Goal: Task Accomplishment & Management: Manage account settings

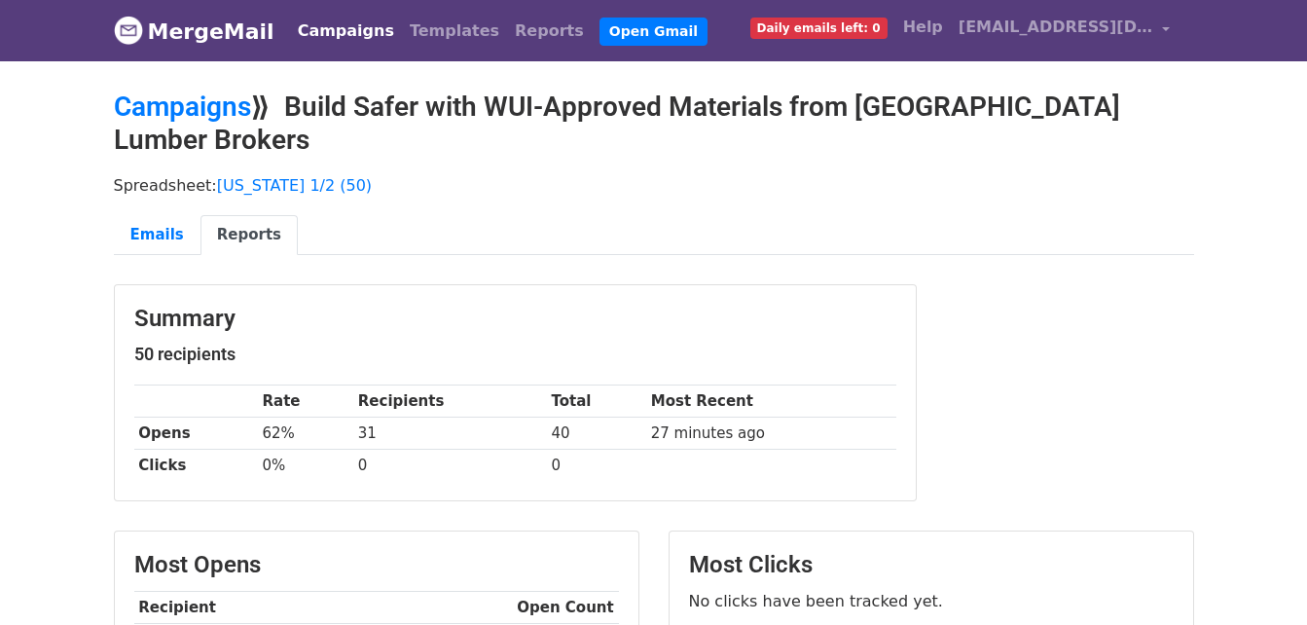
click at [330, 18] on link "Campaigns" at bounding box center [346, 31] width 112 height 39
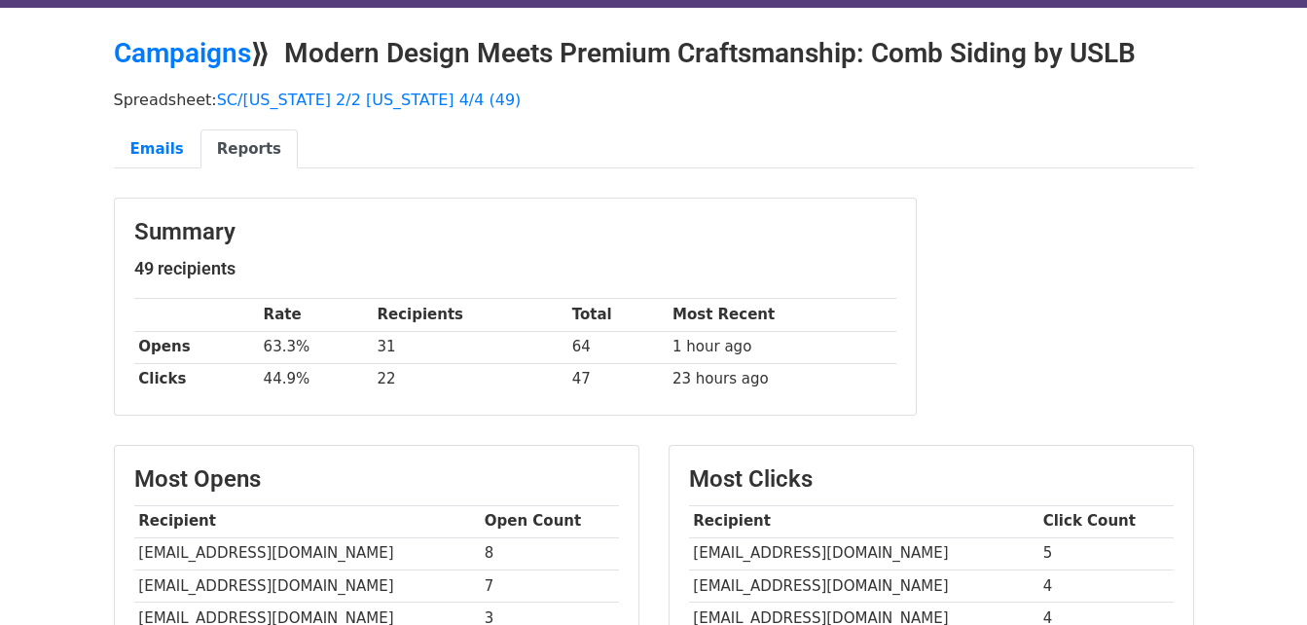
scroll to position [97, 0]
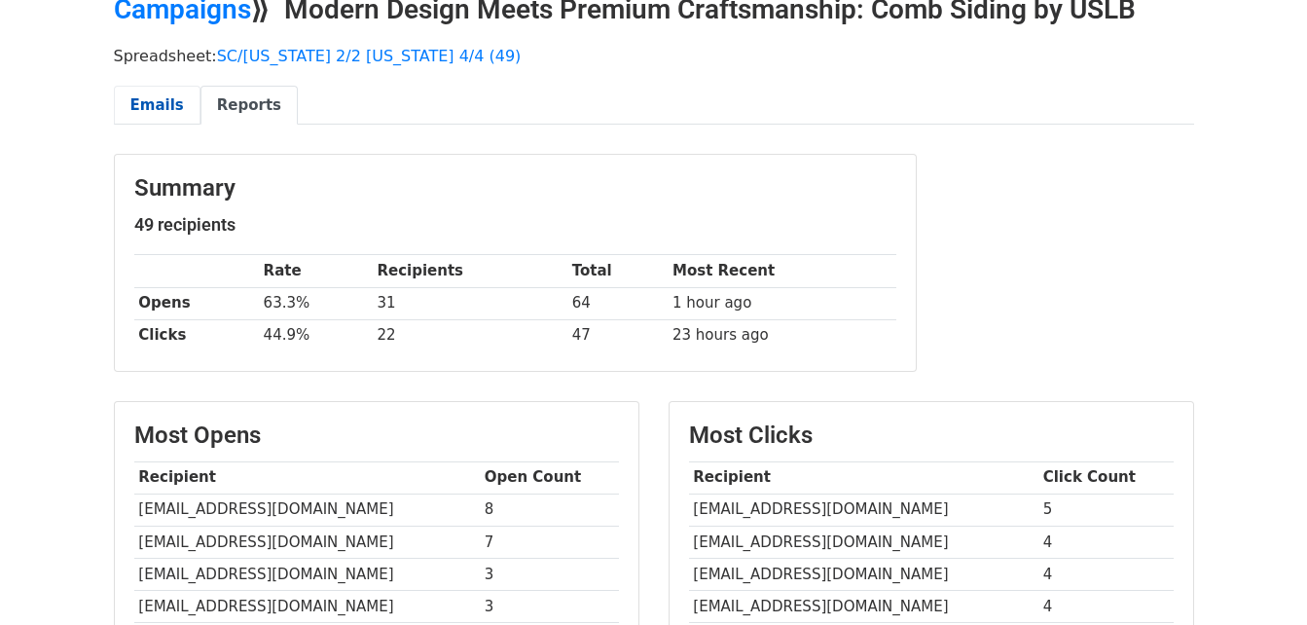
click at [151, 99] on link "Emails" at bounding box center [157, 106] width 87 height 40
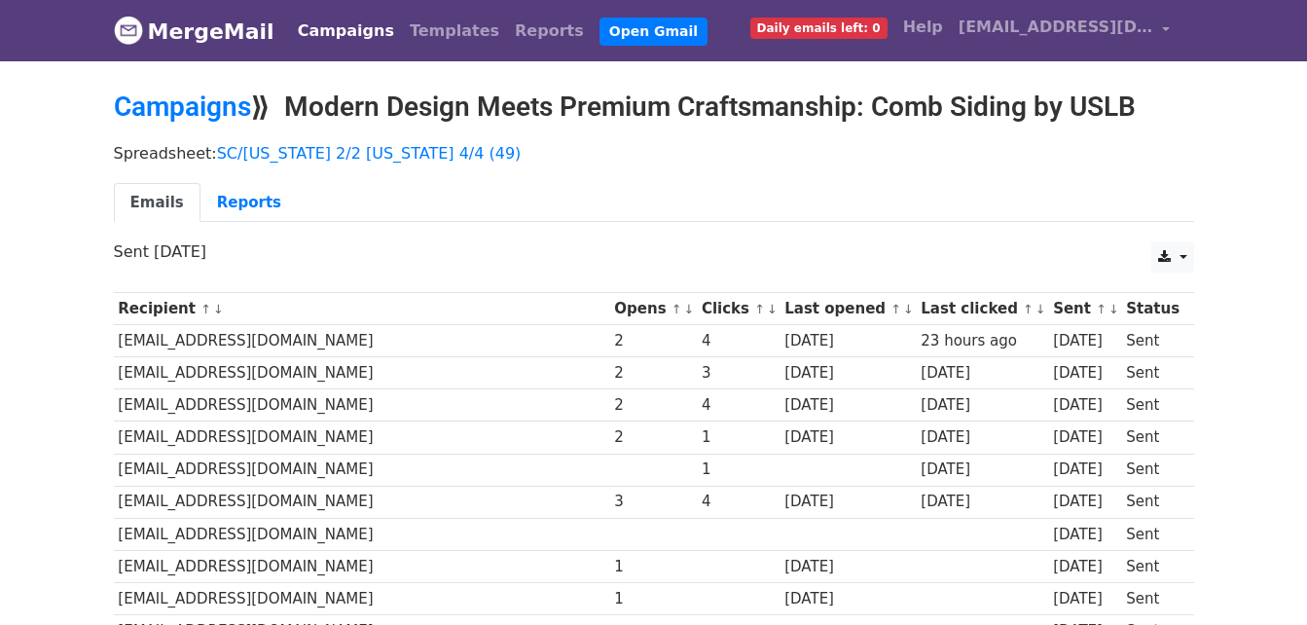
click at [248, 225] on div "Emails Reports" at bounding box center [654, 208] width 1110 height 50
click at [253, 209] on link "Reports" at bounding box center [249, 203] width 97 height 40
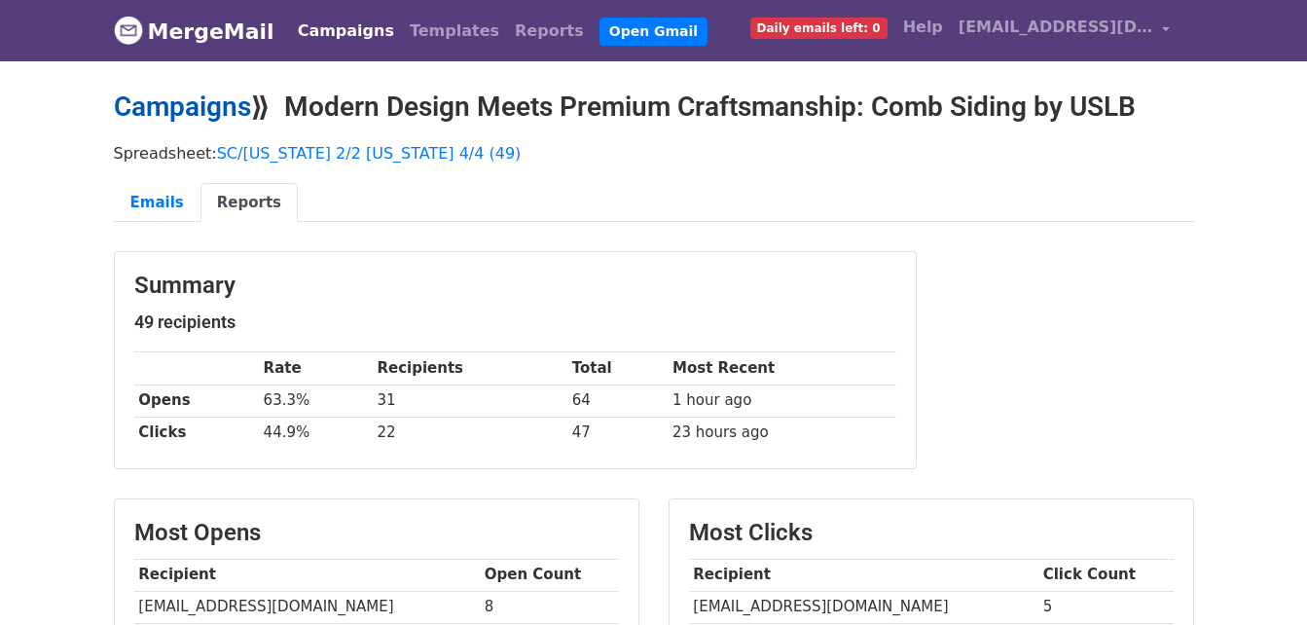
click at [198, 104] on link "Campaigns" at bounding box center [182, 107] width 137 height 32
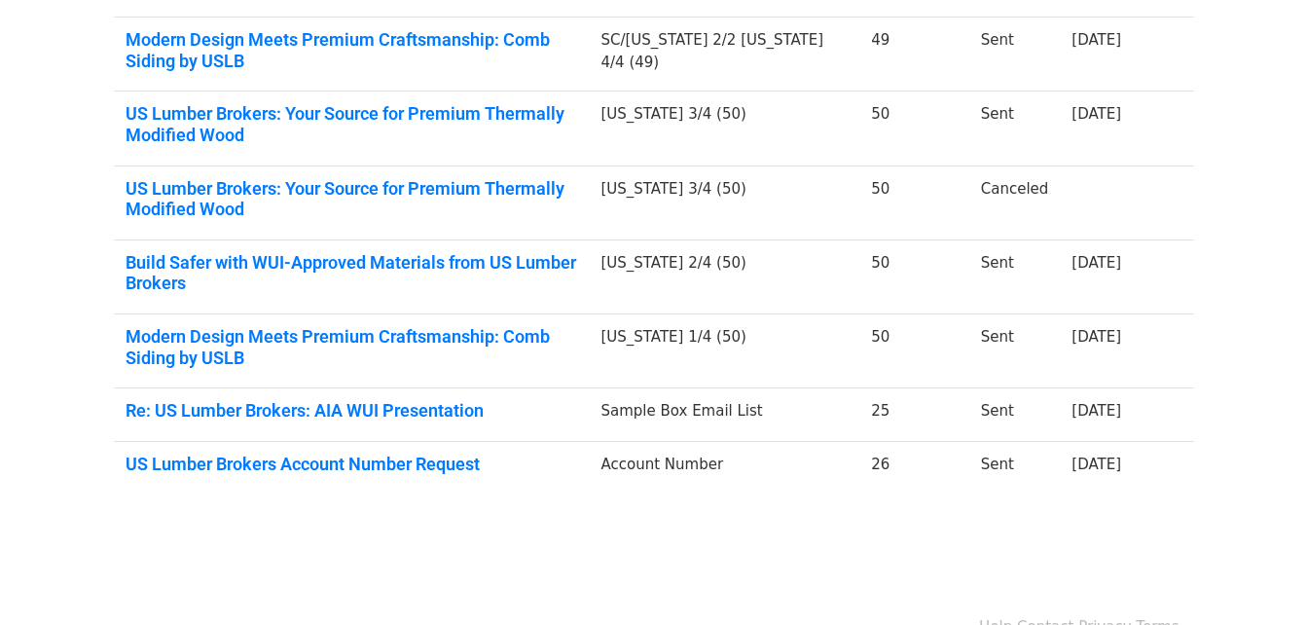
scroll to position [358, 0]
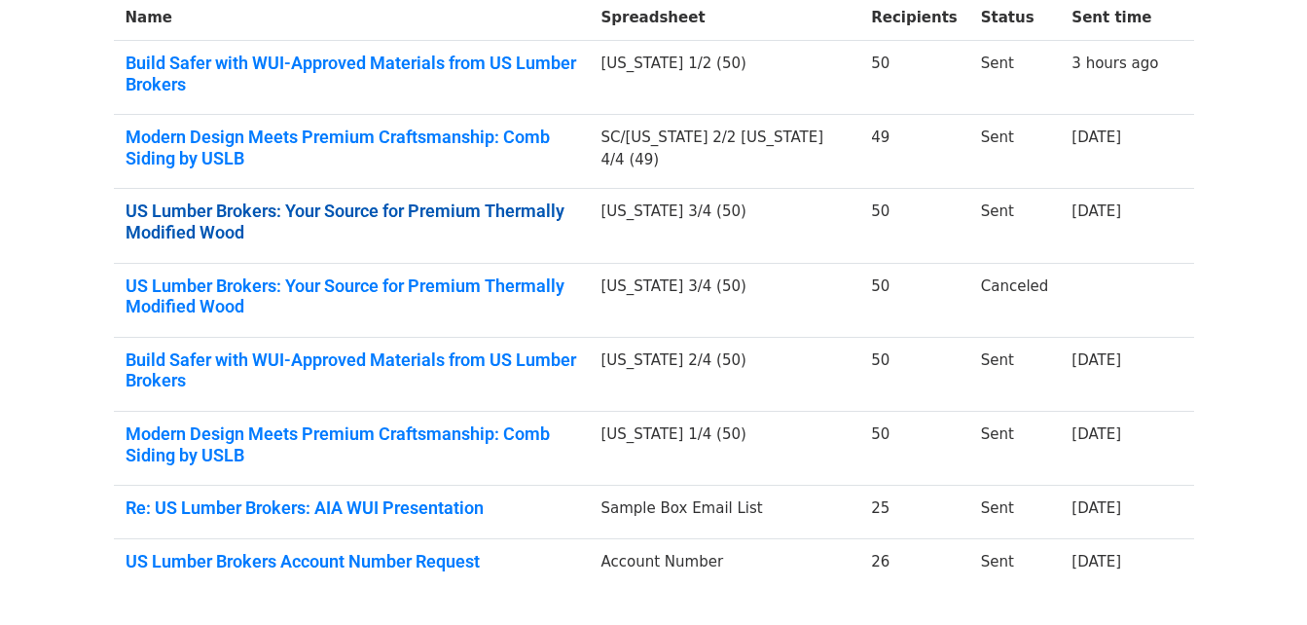
click at [322, 203] on link "US Lumber Brokers: Your Source for Premium Thermally Modified Wood" at bounding box center [352, 222] width 453 height 42
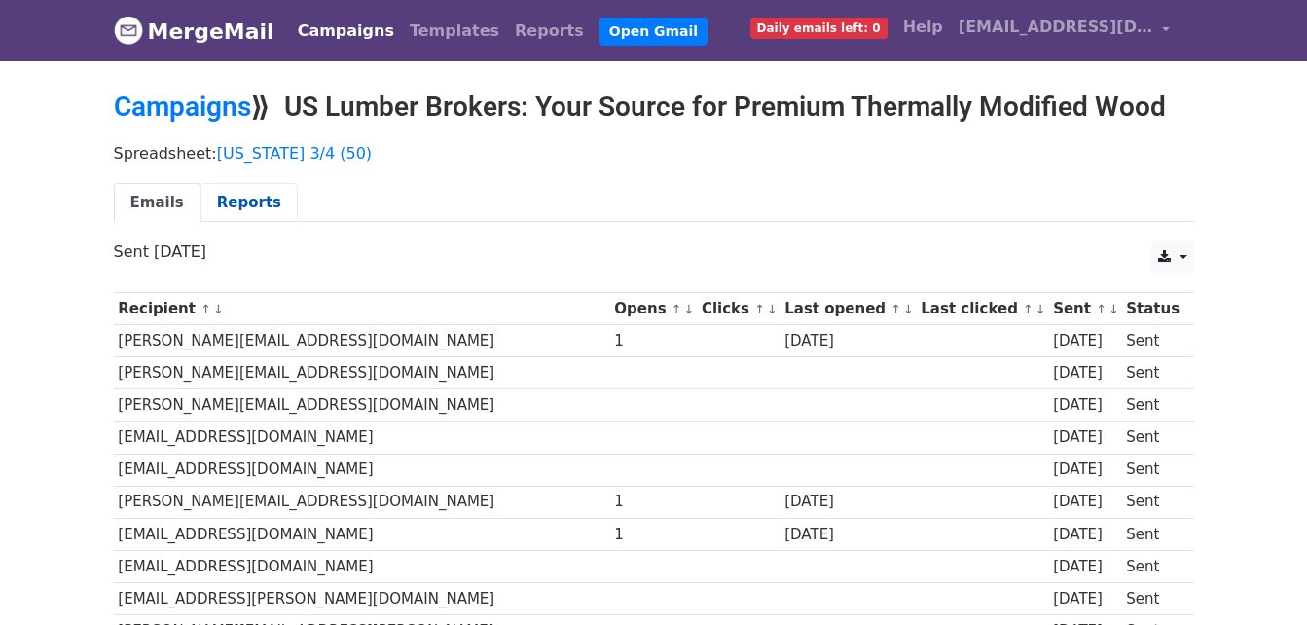
click at [227, 198] on link "Reports" at bounding box center [249, 203] width 97 height 40
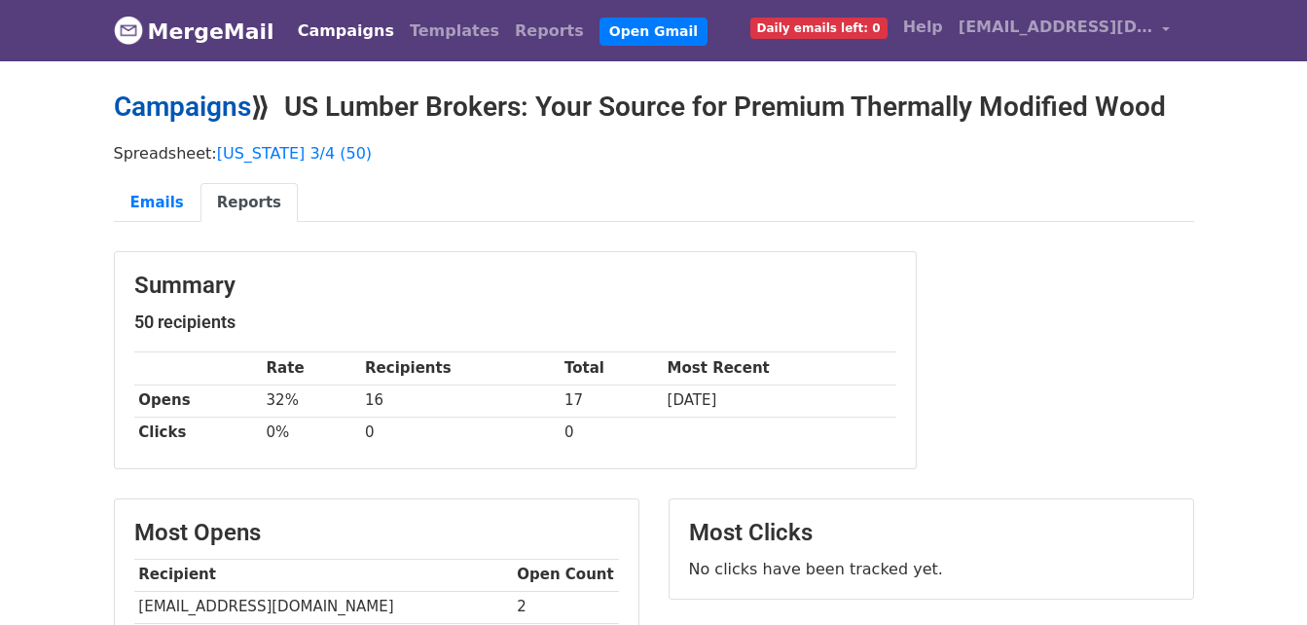
click at [208, 105] on link "Campaigns" at bounding box center [182, 107] width 137 height 32
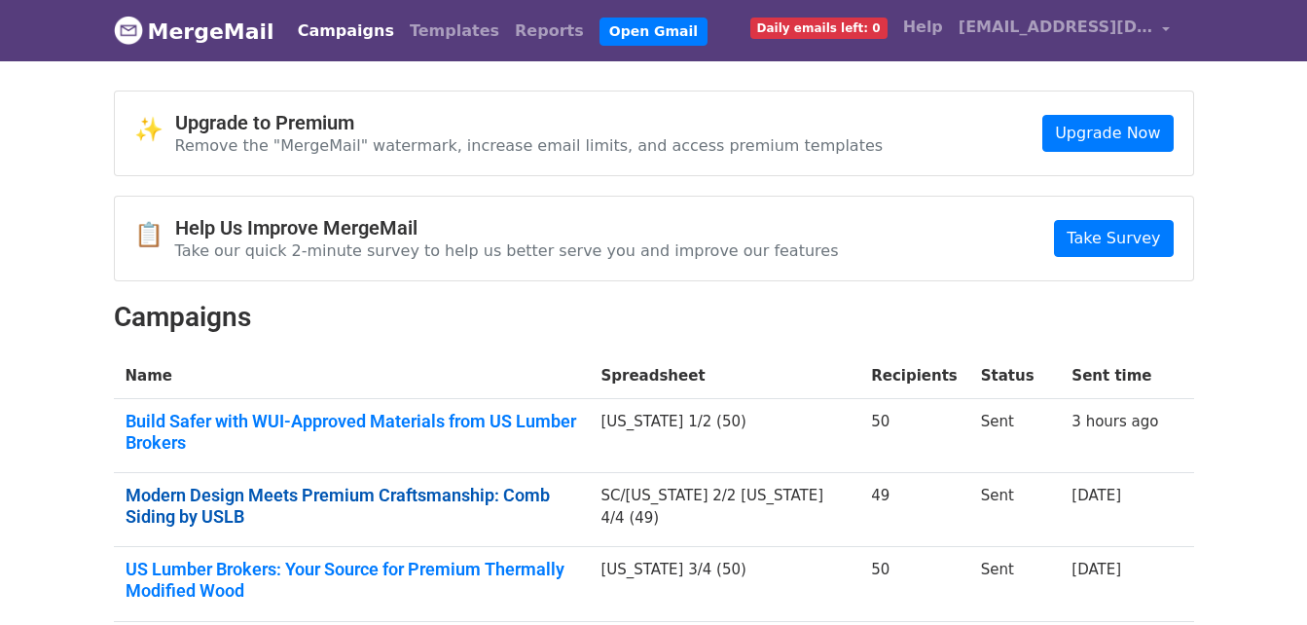
click at [264, 485] on link "Modern Design Meets Premium Craftsmanship: Comb Siding by USLB" at bounding box center [352, 506] width 453 height 42
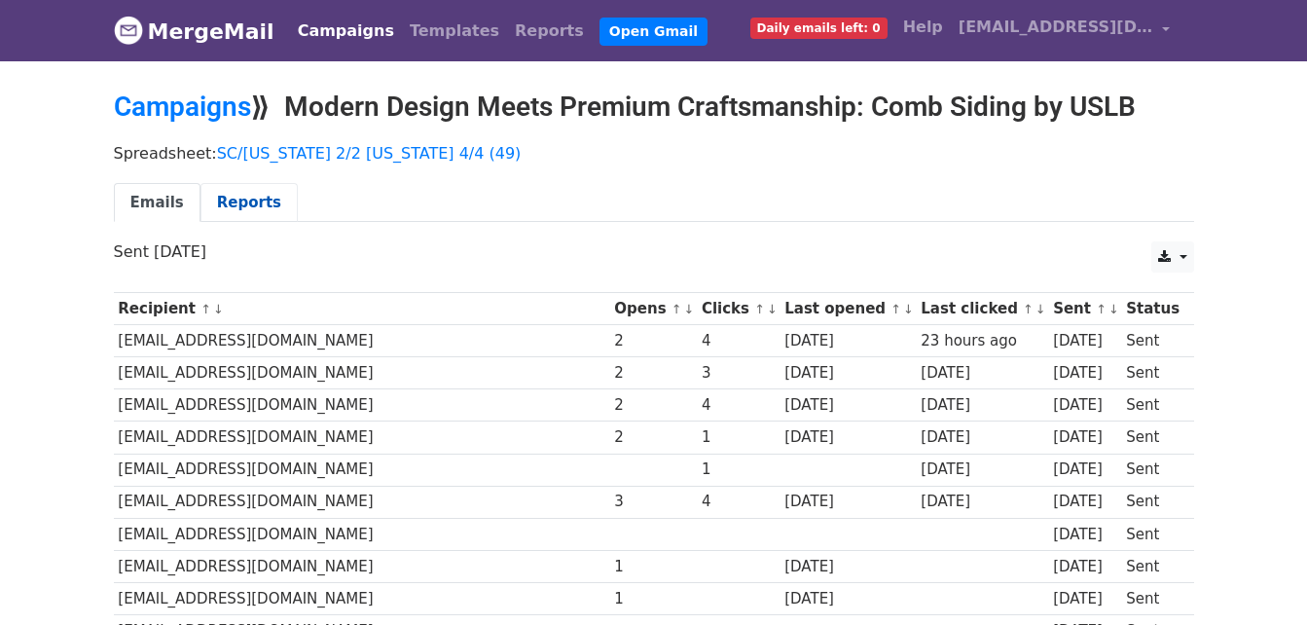
click at [272, 204] on link "Reports" at bounding box center [249, 203] width 97 height 40
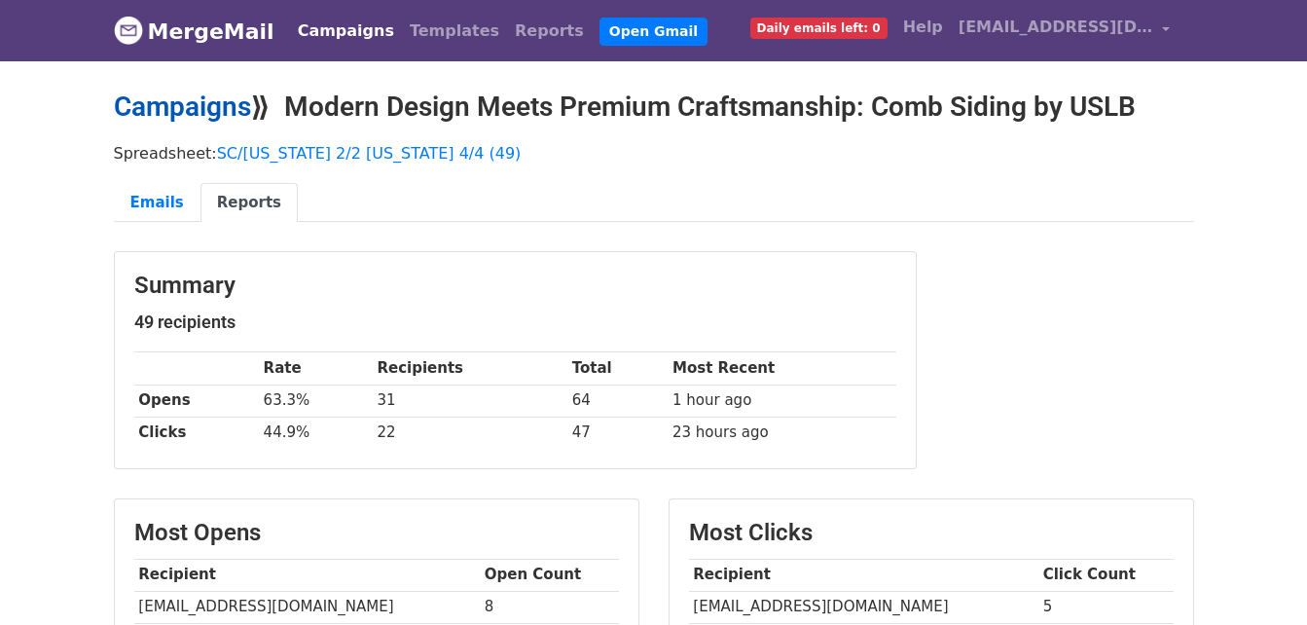
click at [172, 111] on link "Campaigns" at bounding box center [182, 107] width 137 height 32
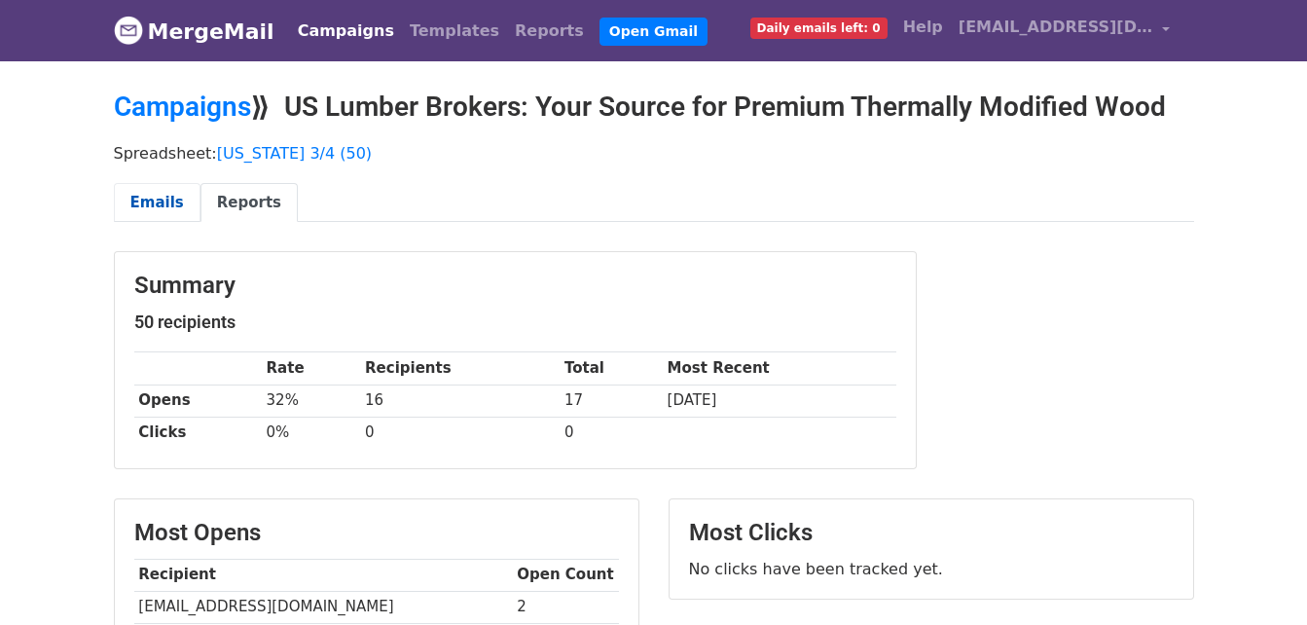
click at [157, 190] on link "Emails" at bounding box center [157, 203] width 87 height 40
